Goal: Task Accomplishment & Management: Manage account settings

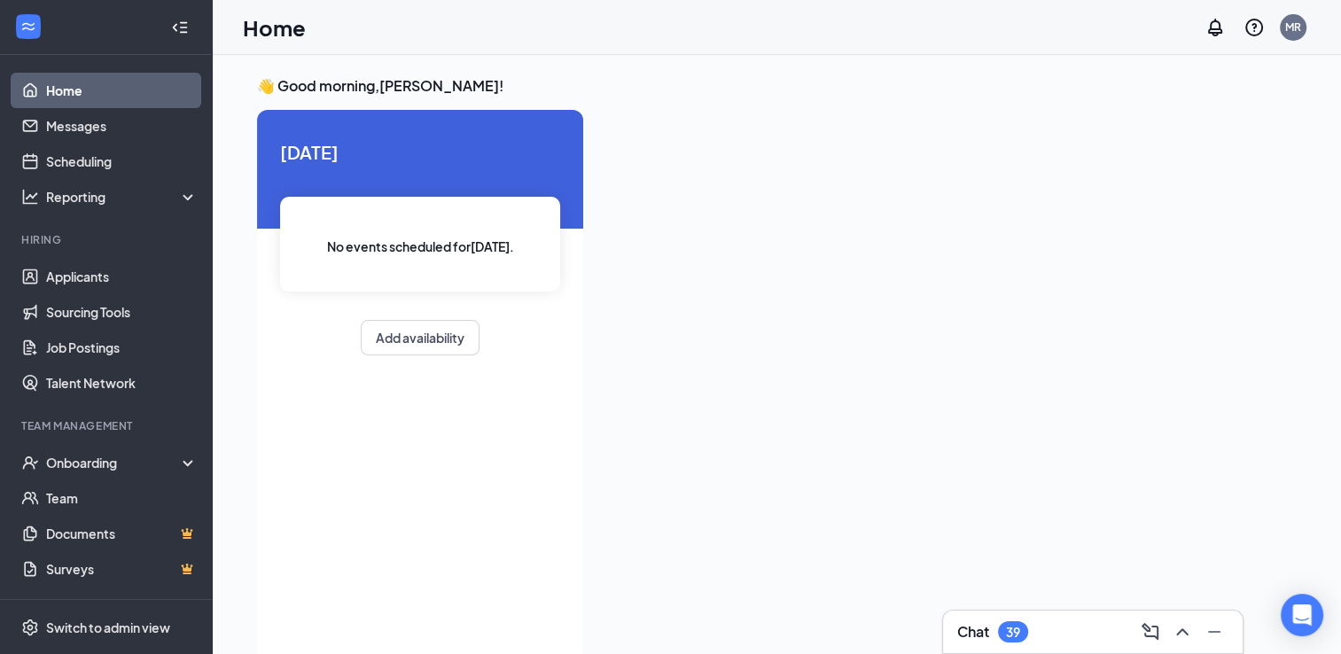
click at [1059, 635] on div "Chat 39" at bounding box center [1092, 632] width 271 height 28
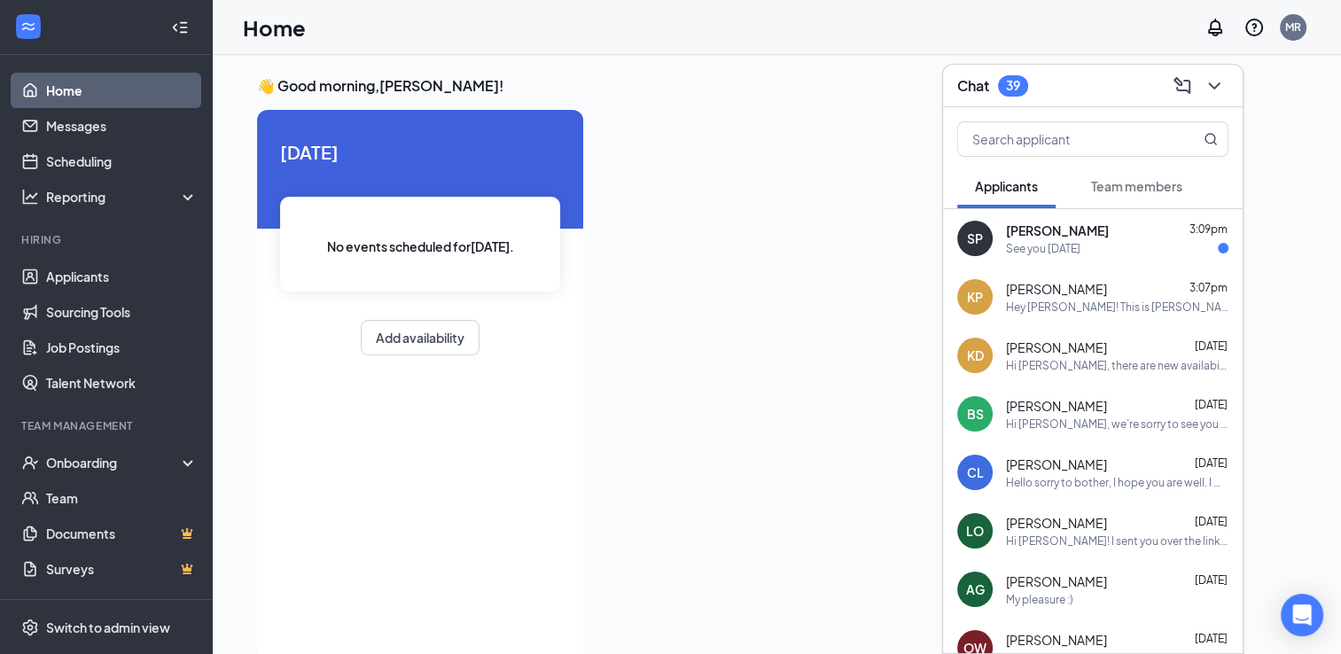
click at [1078, 241] on div "See you [DATE]" at bounding box center [1043, 248] width 74 height 15
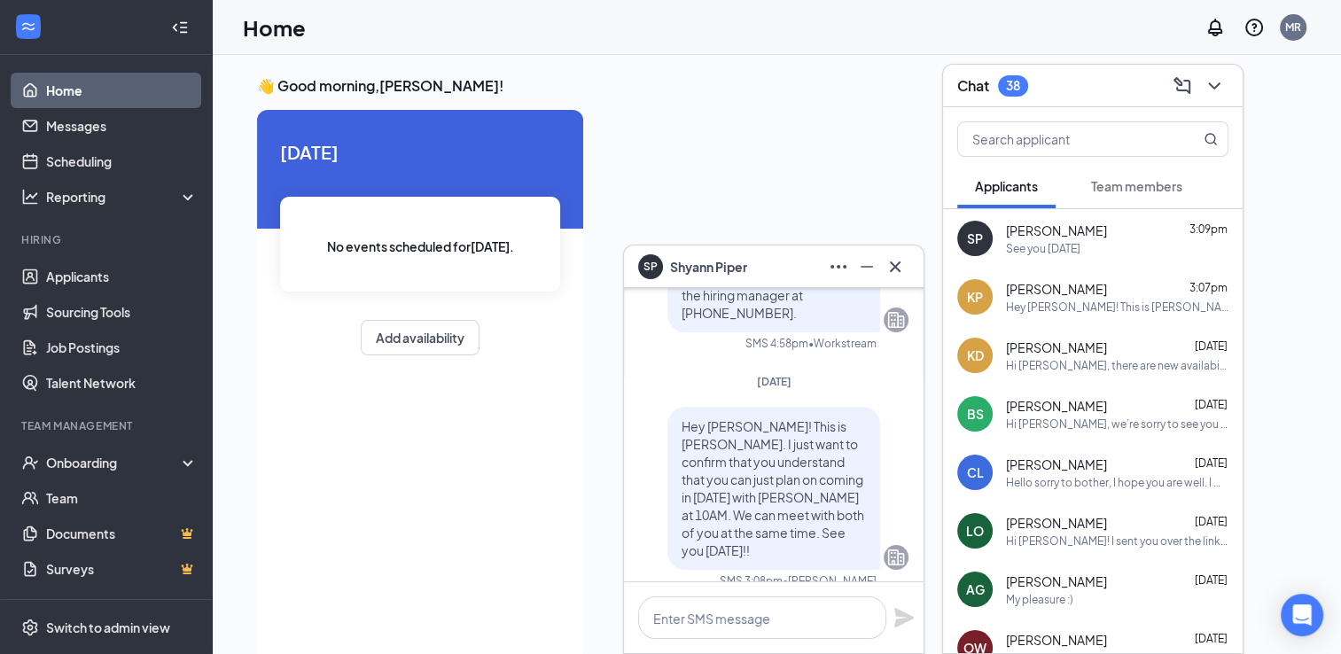
scroll to position [-104, 0]
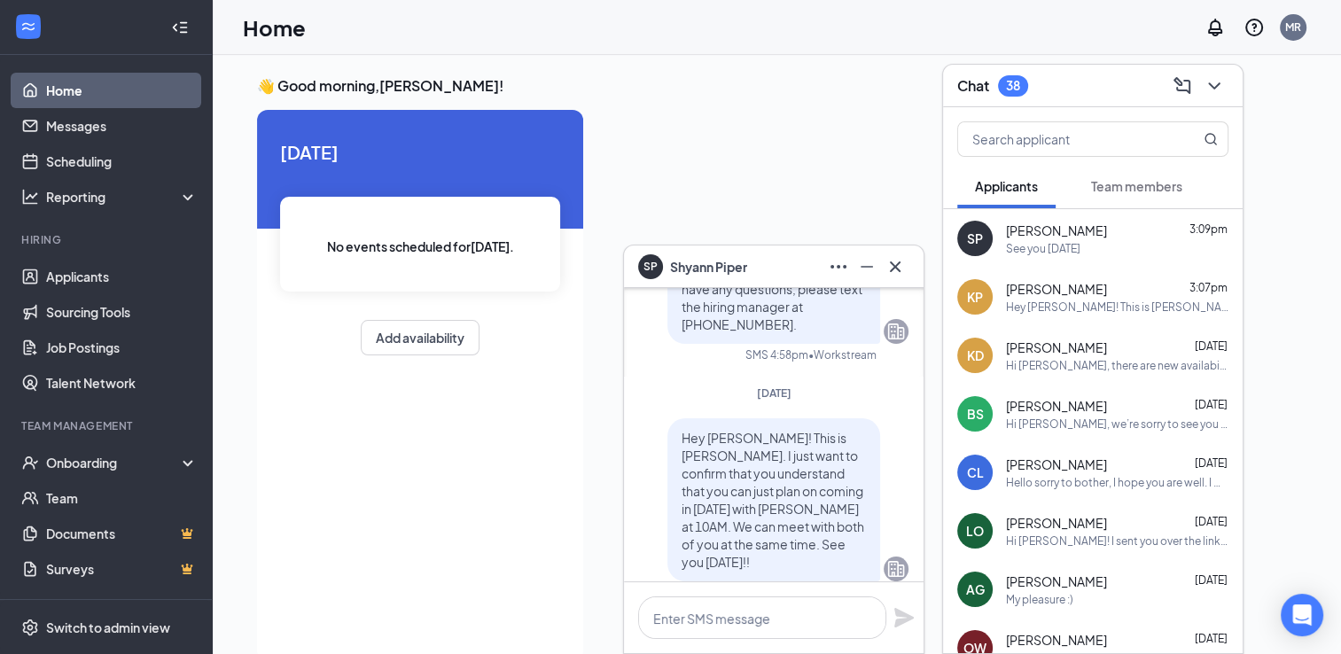
click at [1062, 312] on div "Hey [PERSON_NAME]! This is [PERSON_NAME]. I just want to confirm that you under…" at bounding box center [1117, 307] width 222 height 15
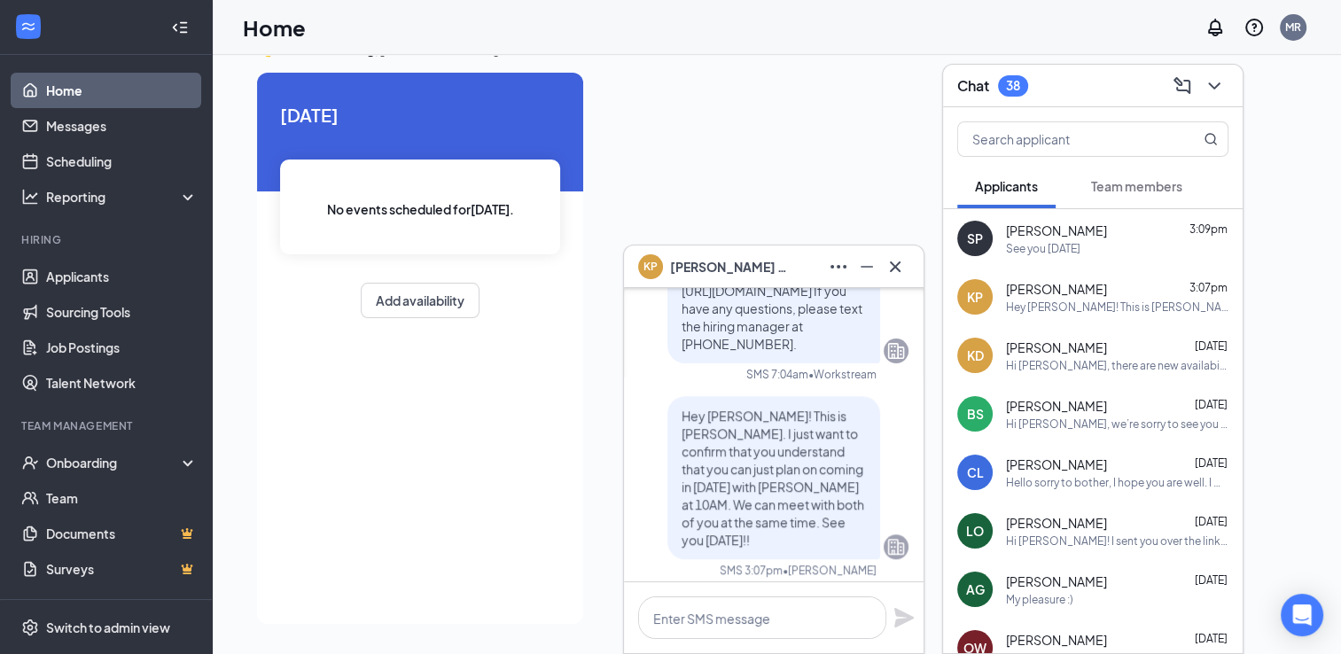
scroll to position [0, 0]
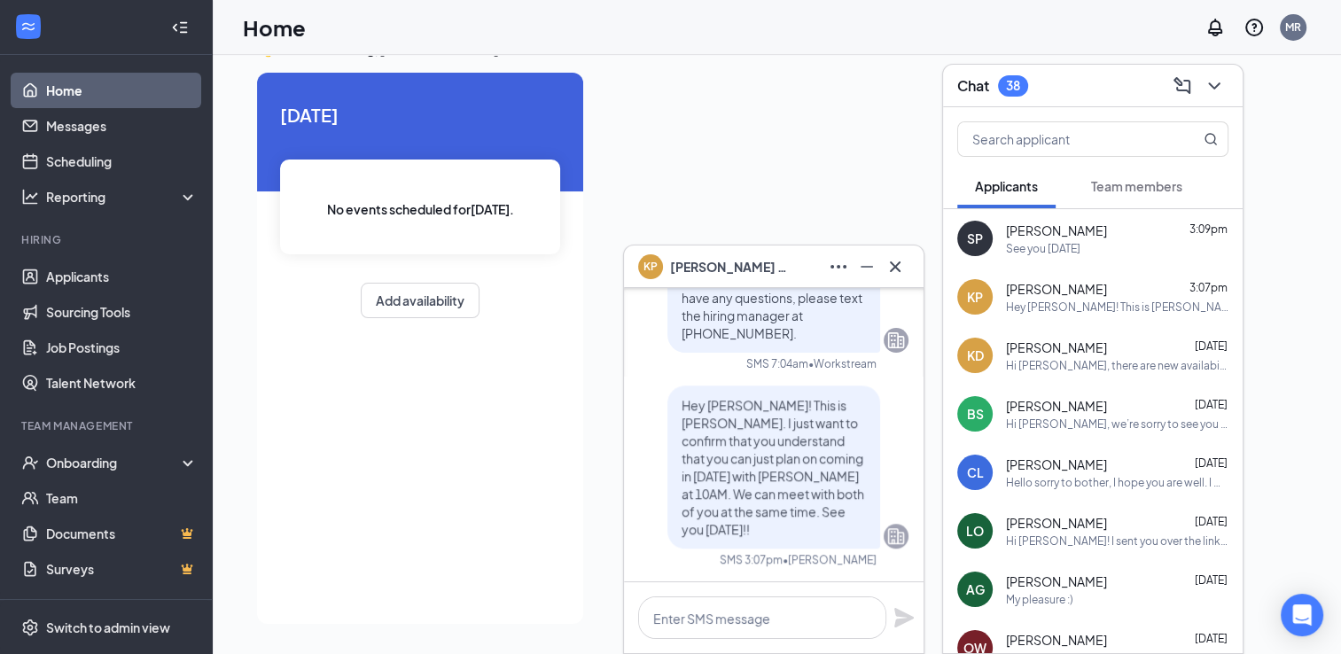
click at [905, 269] on icon "Cross" at bounding box center [894, 266] width 21 height 21
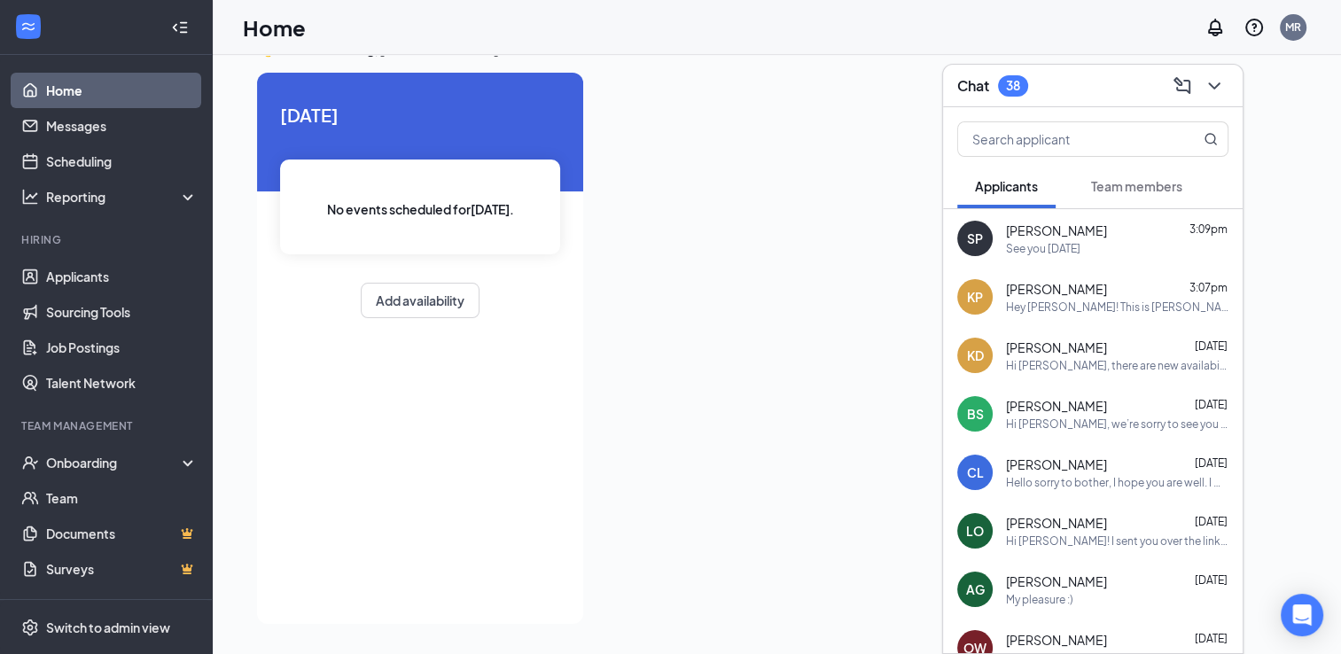
click at [1060, 245] on div "See you [DATE]" at bounding box center [1043, 248] width 74 height 15
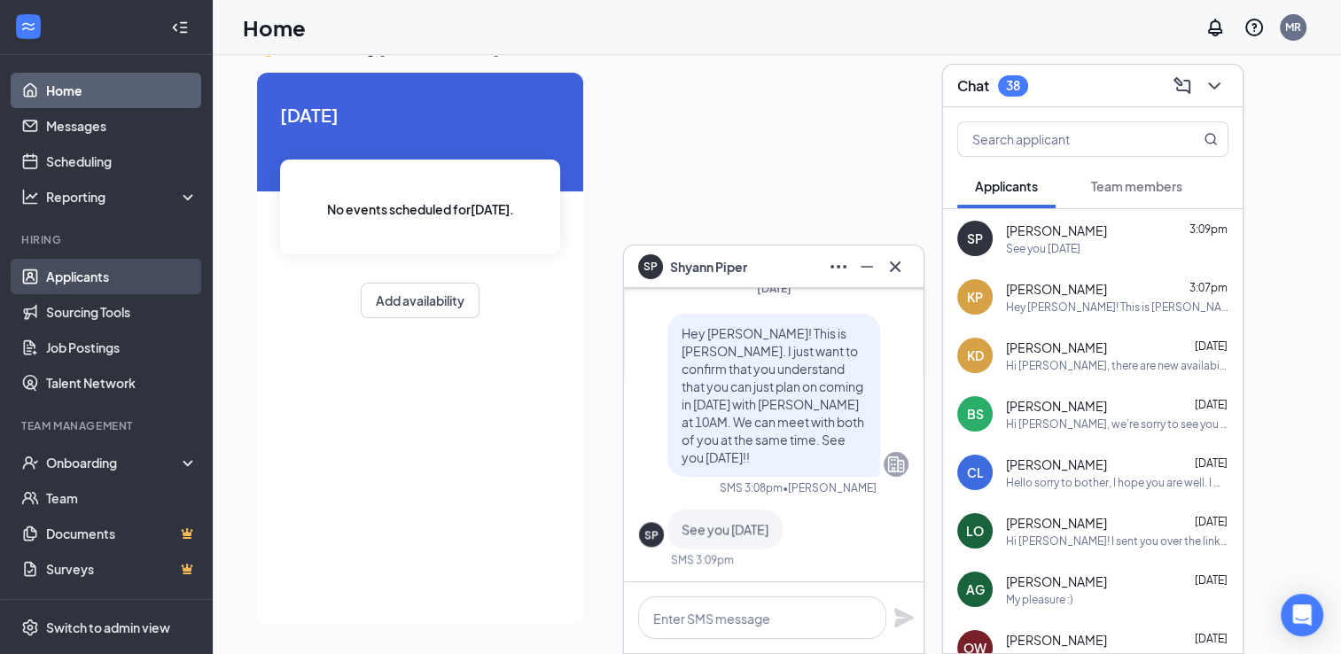
click at [85, 285] on link "Applicants" at bounding box center [122, 276] width 152 height 35
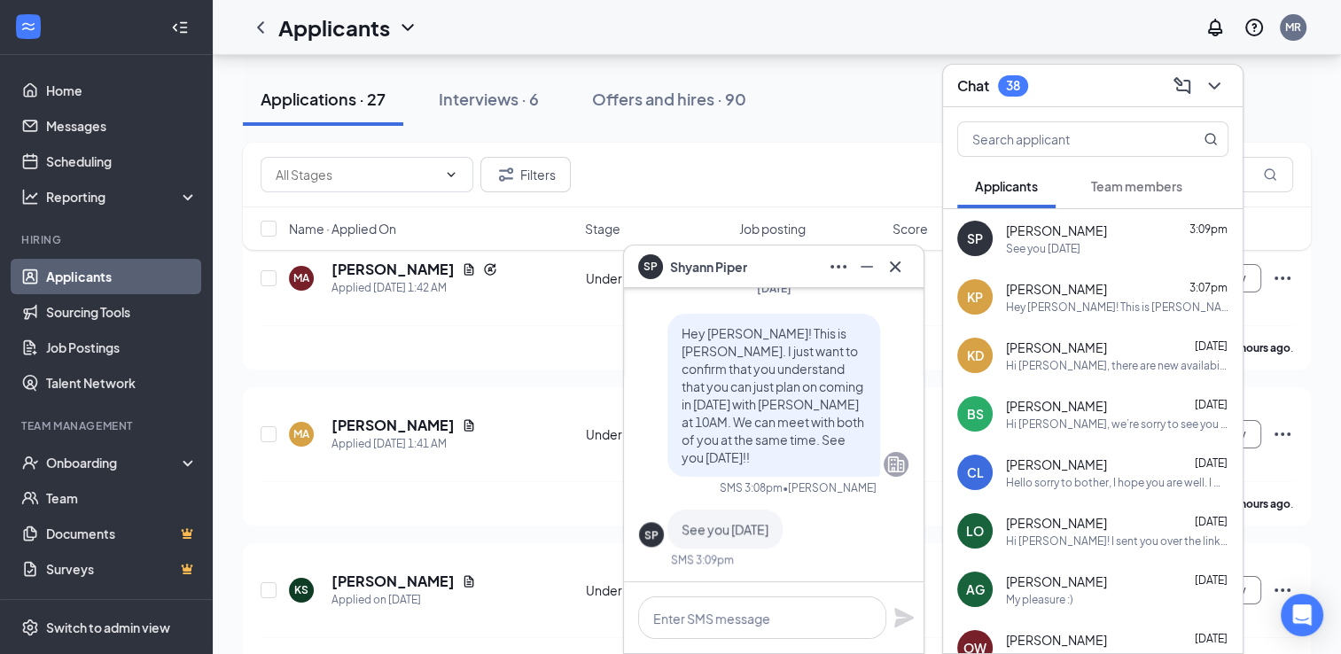
scroll to position [115, 0]
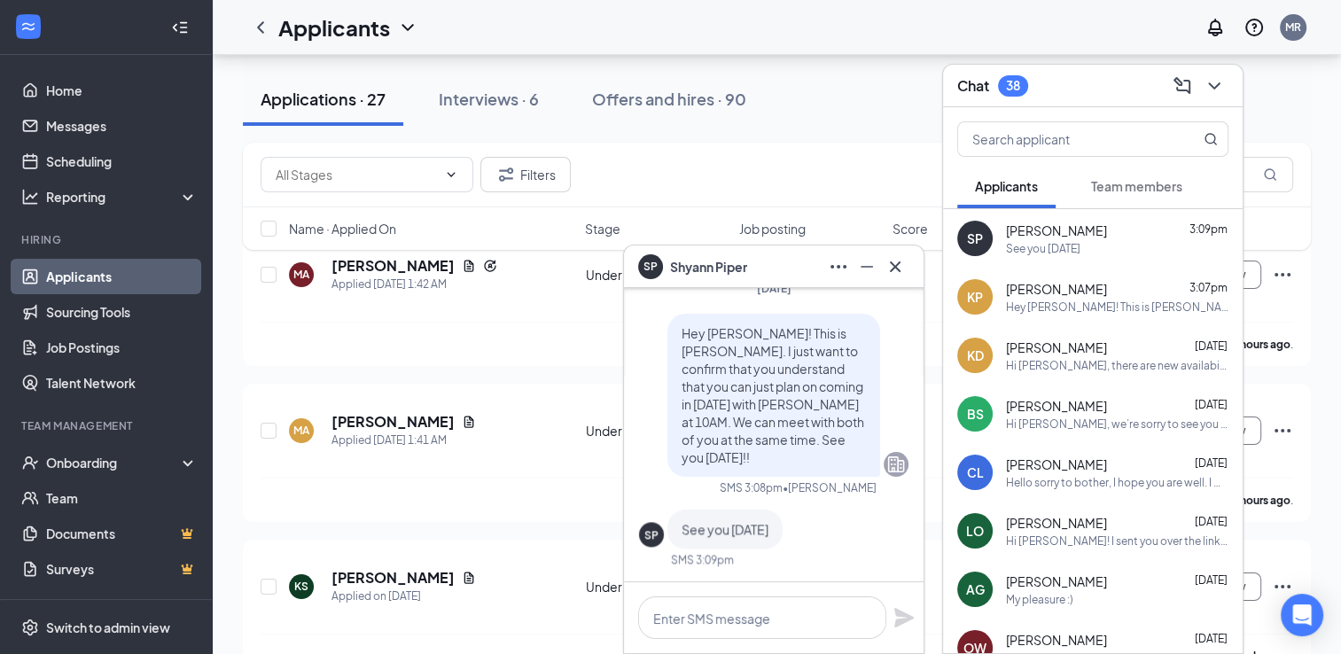
click at [892, 269] on icon "Cross" at bounding box center [895, 266] width 11 height 11
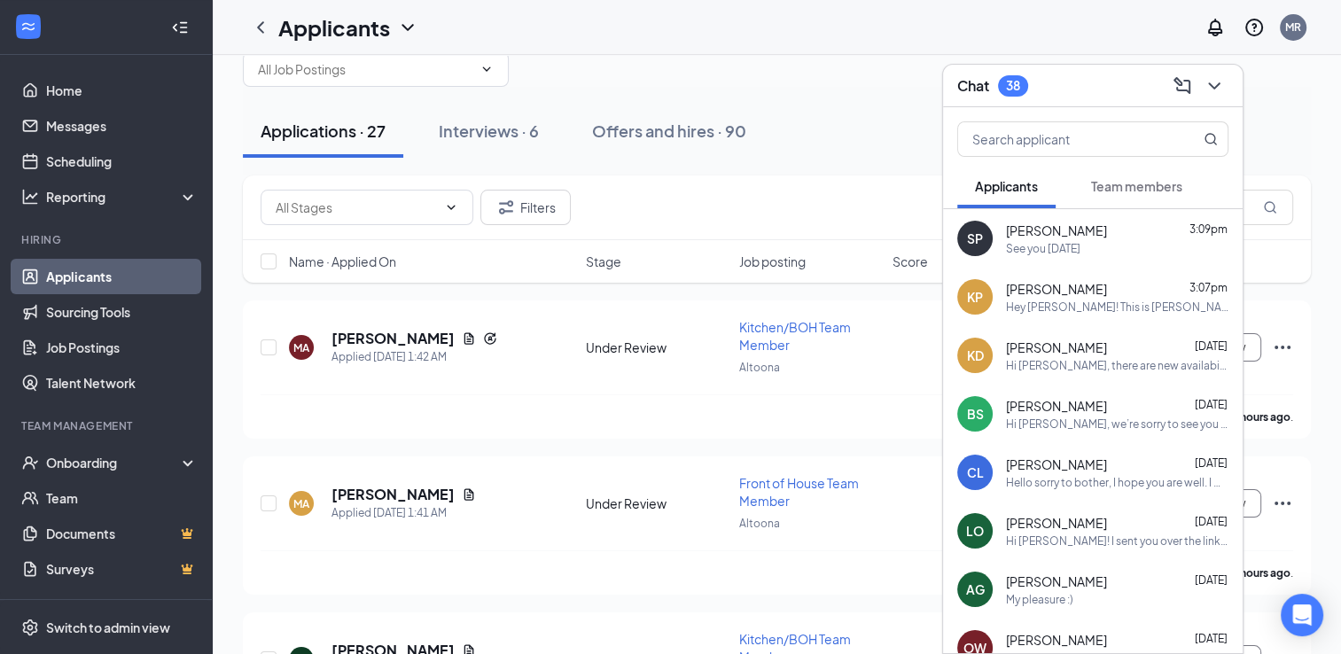
scroll to position [44, 0]
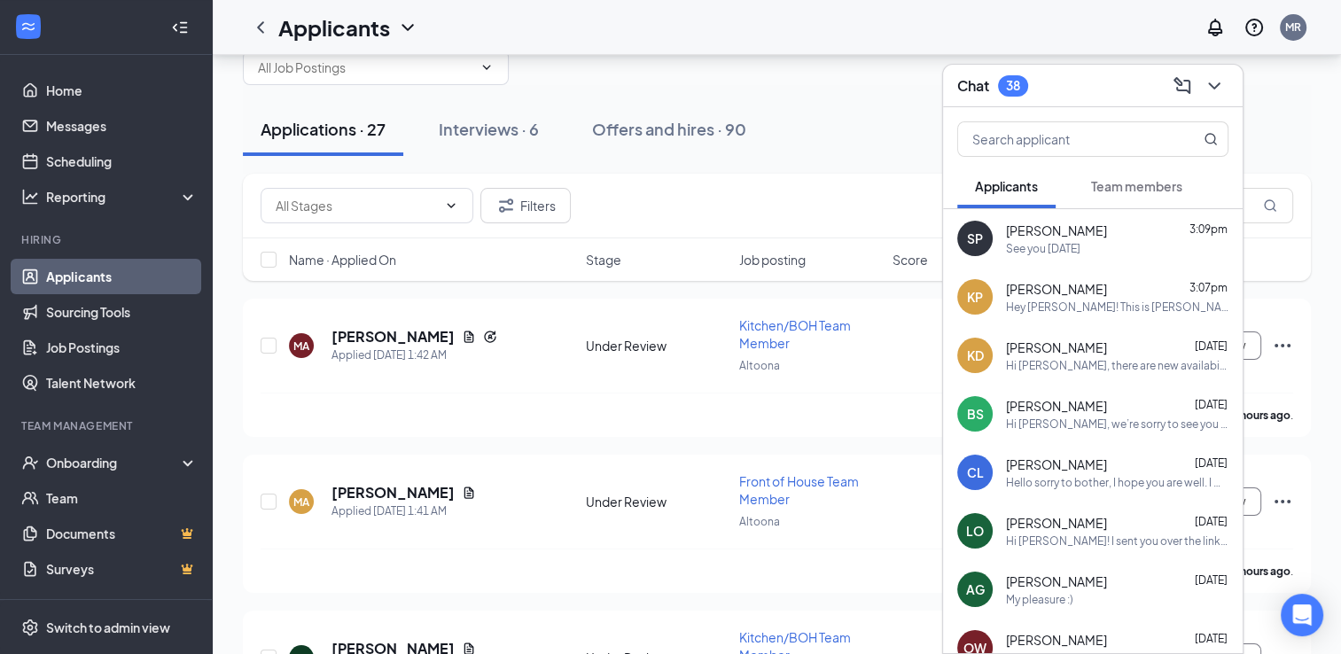
click at [1219, 89] on icon "ChevronDown" at bounding box center [1213, 85] width 21 height 21
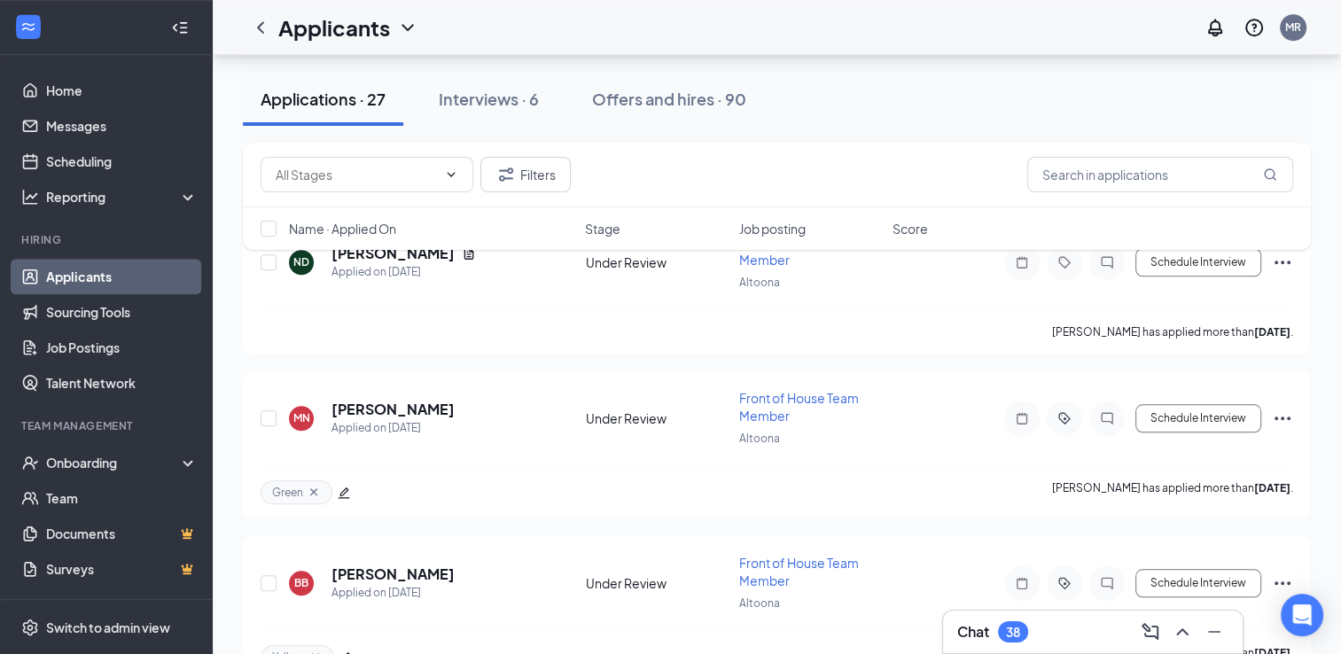
scroll to position [1533, 0]
click at [485, 96] on div "Interviews · 6" at bounding box center [489, 99] width 100 height 22
